Goal: Communication & Community: Connect with others

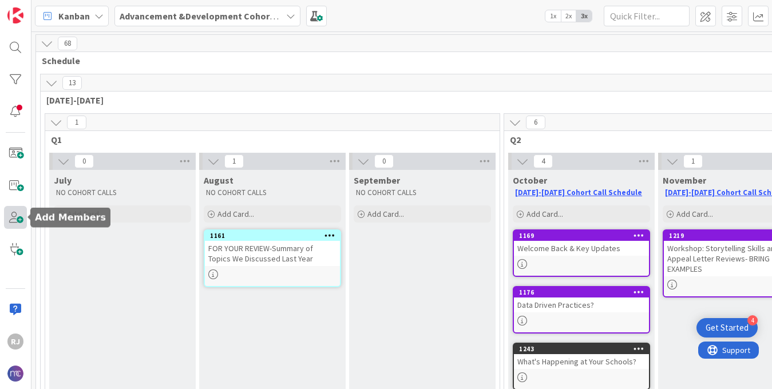
click at [15, 218] on span at bounding box center [15, 217] width 23 height 23
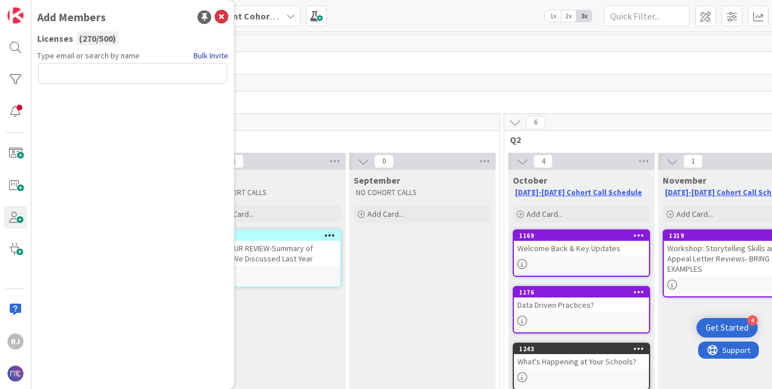
click at [197, 54] on link "Bulk Invite" at bounding box center [210, 56] width 35 height 12
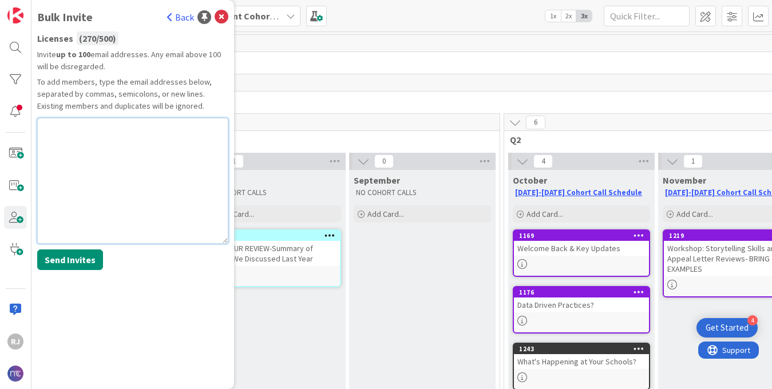
click at [93, 142] on textarea at bounding box center [132, 181] width 191 height 126
paste textarea "[EMAIL_ADDRESS][DOMAIN_NAME]"
type textarea "[EMAIL_ADDRESS][DOMAIN_NAME]"
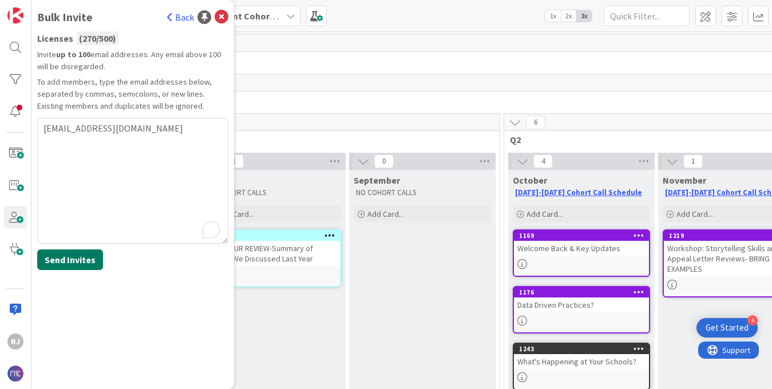
click at [80, 260] on button "Send Invites" at bounding box center [70, 260] width 66 height 21
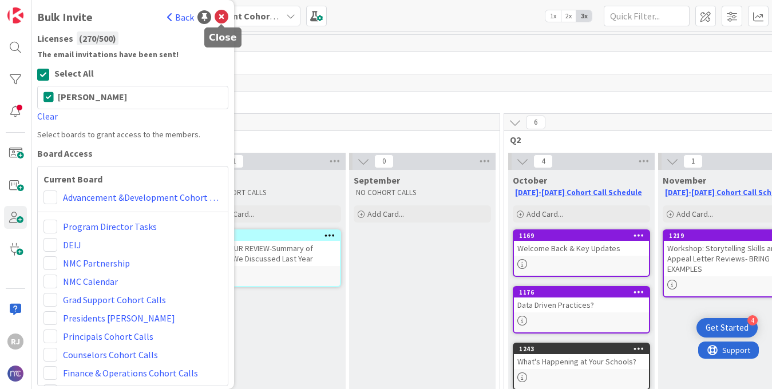
click at [220, 17] on icon at bounding box center [222, 17] width 14 height 14
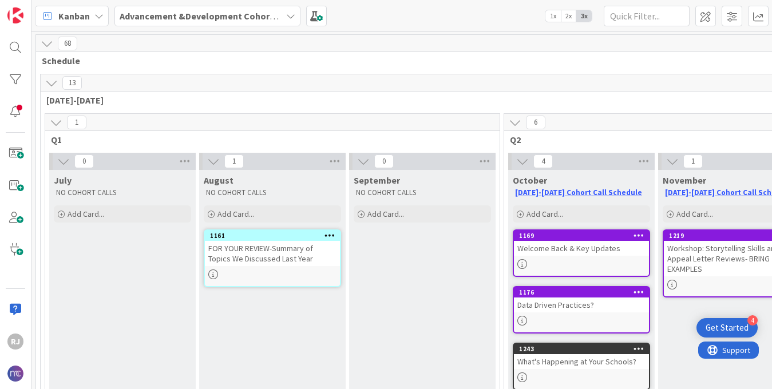
click at [215, 15] on b "Advancement &Development Cohort Calls" at bounding box center [208, 15] width 177 height 11
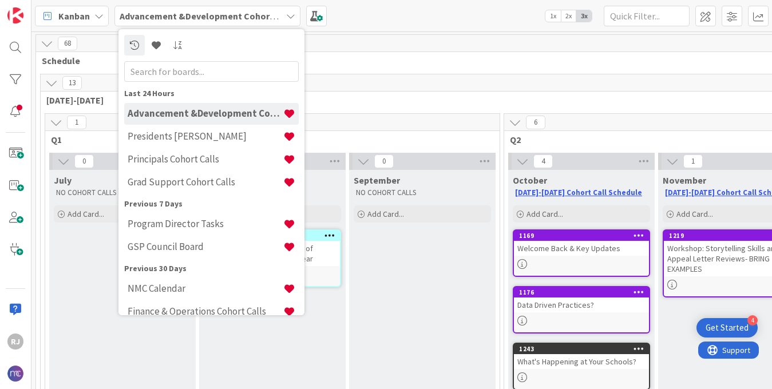
scroll to position [37, 0]
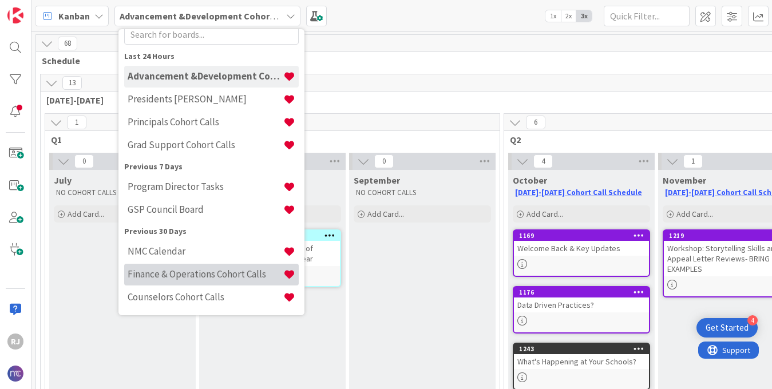
click at [163, 275] on h4 "Finance & Operations Cohort Calls" at bounding box center [206, 273] width 156 height 11
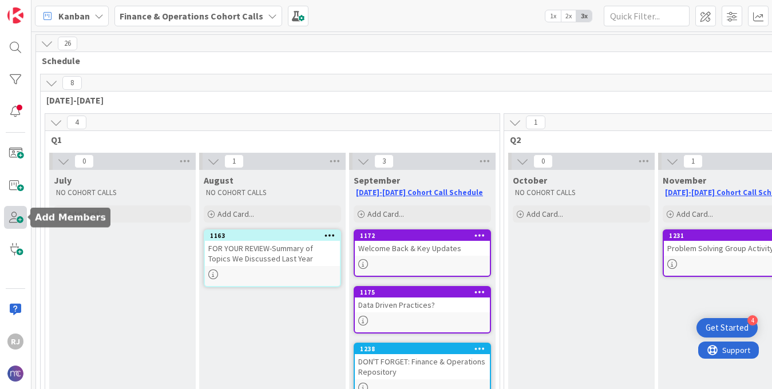
click at [17, 226] on span at bounding box center [15, 217] width 23 height 23
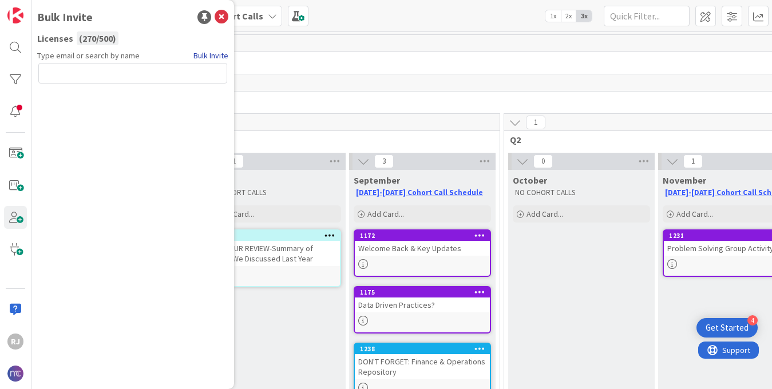
click at [197, 53] on link "Bulk Invite" at bounding box center [210, 56] width 35 height 12
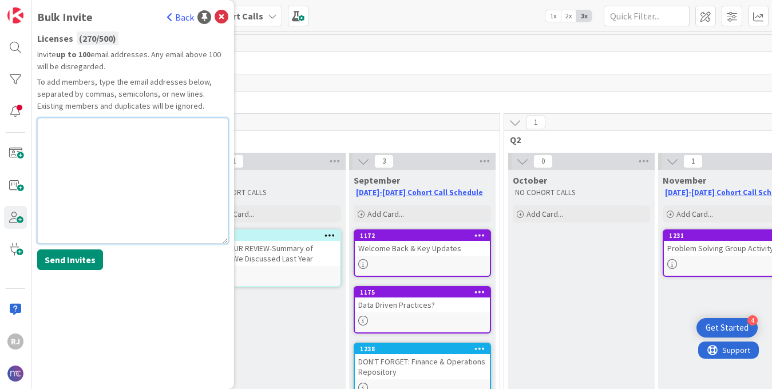
click at [93, 140] on textarea at bounding box center [132, 181] width 191 height 126
paste textarea "[EMAIL_ADDRESS][DOMAIN_NAME]"
type textarea "[EMAIL_ADDRESS][DOMAIN_NAME]"
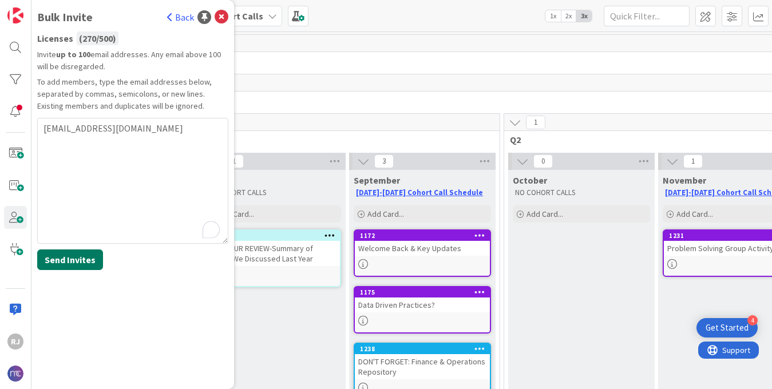
click at [80, 256] on button "Send Invites" at bounding box center [70, 260] width 66 height 21
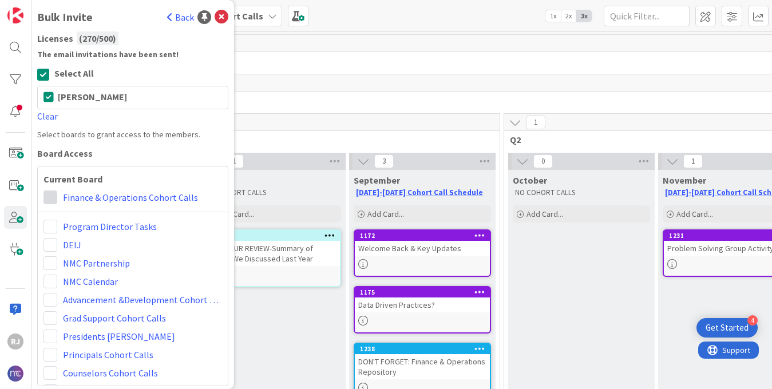
click at [52, 192] on span at bounding box center [50, 198] width 14 height 14
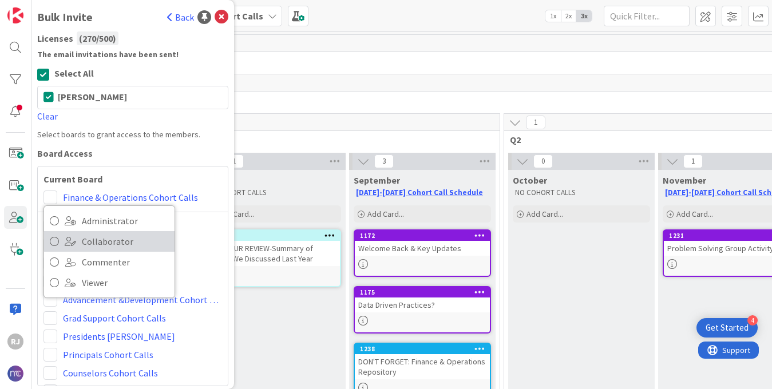
click at [55, 240] on icon at bounding box center [54, 241] width 9 height 17
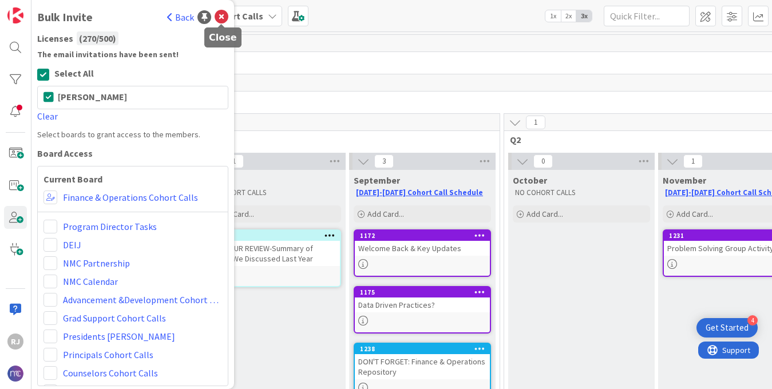
click at [222, 21] on icon at bounding box center [222, 17] width 14 height 14
